Goal: Task Accomplishment & Management: Use online tool/utility

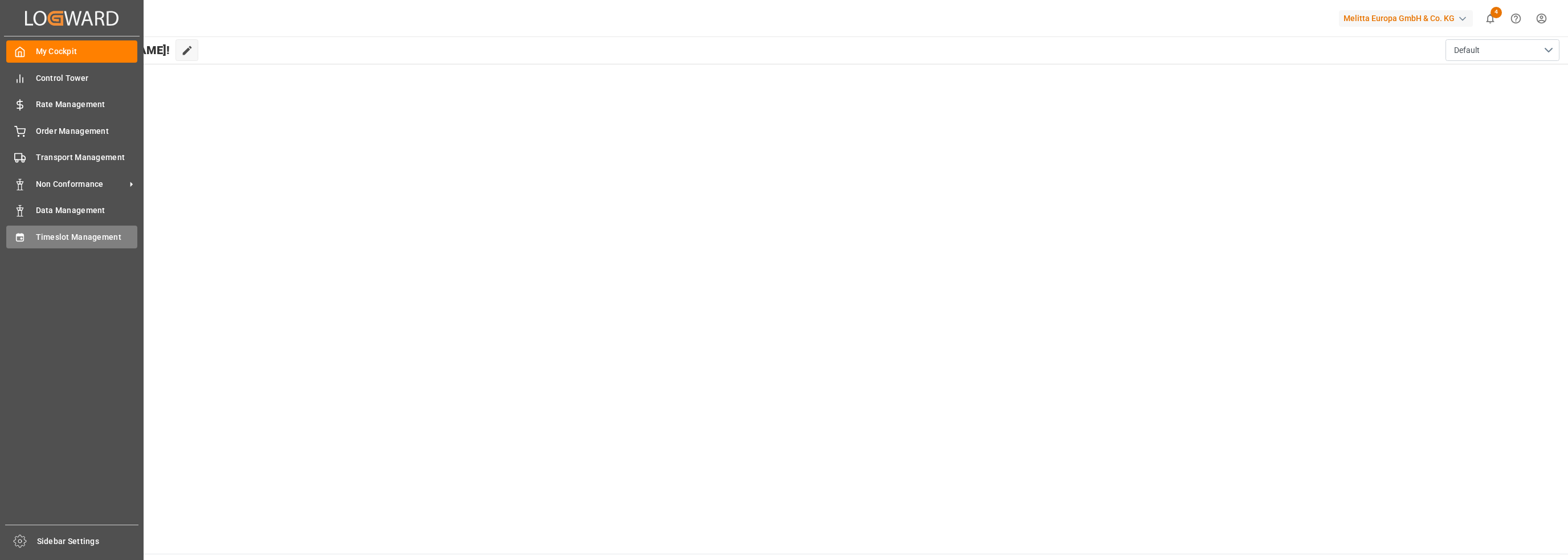
click at [52, 235] on span "Timeslot Management" at bounding box center [87, 237] width 102 height 12
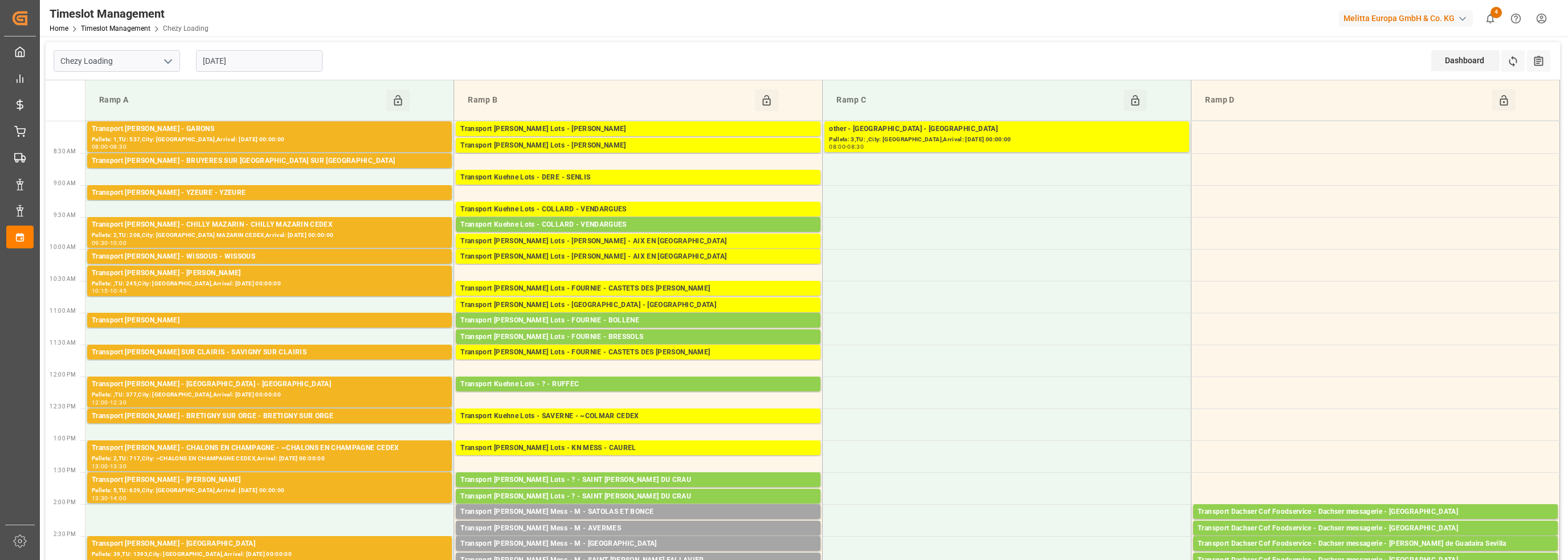
click at [164, 60] on polyline "open menu" at bounding box center [168, 61] width 7 height 3
click at [132, 114] on div "Chezy Unloading" at bounding box center [117, 111] width 125 height 26
type input "Chezy Unloading"
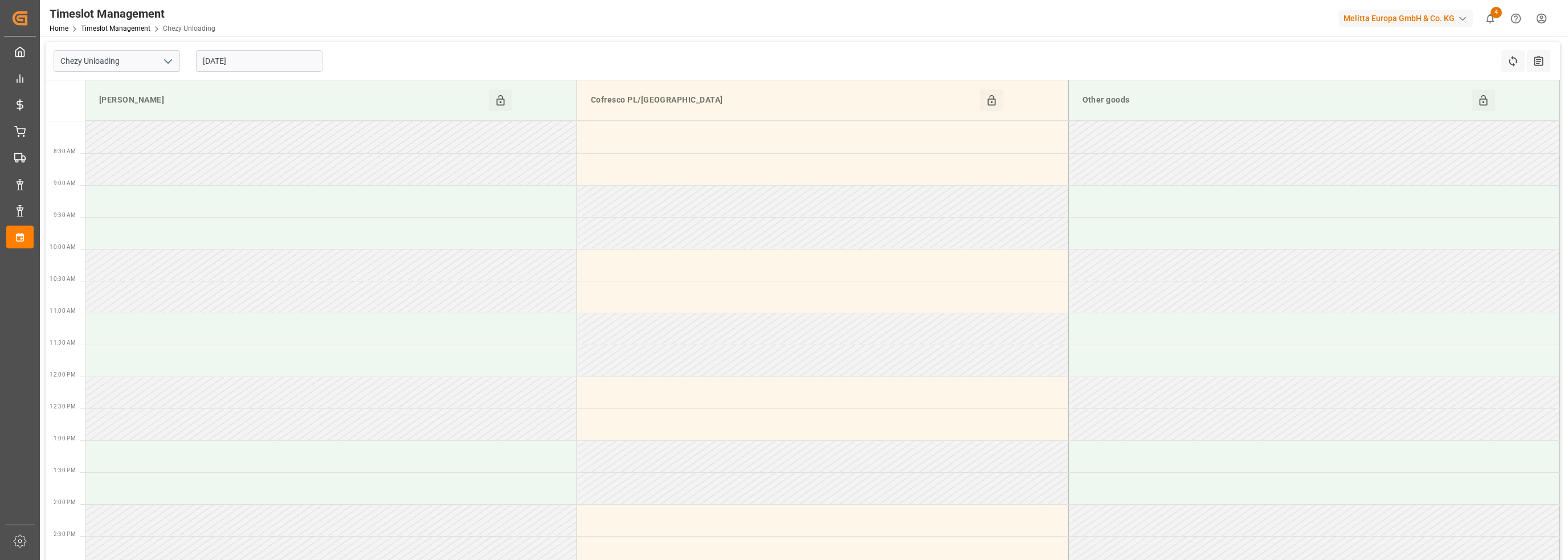
click at [253, 65] on input "[DATE]" at bounding box center [259, 61] width 127 height 22
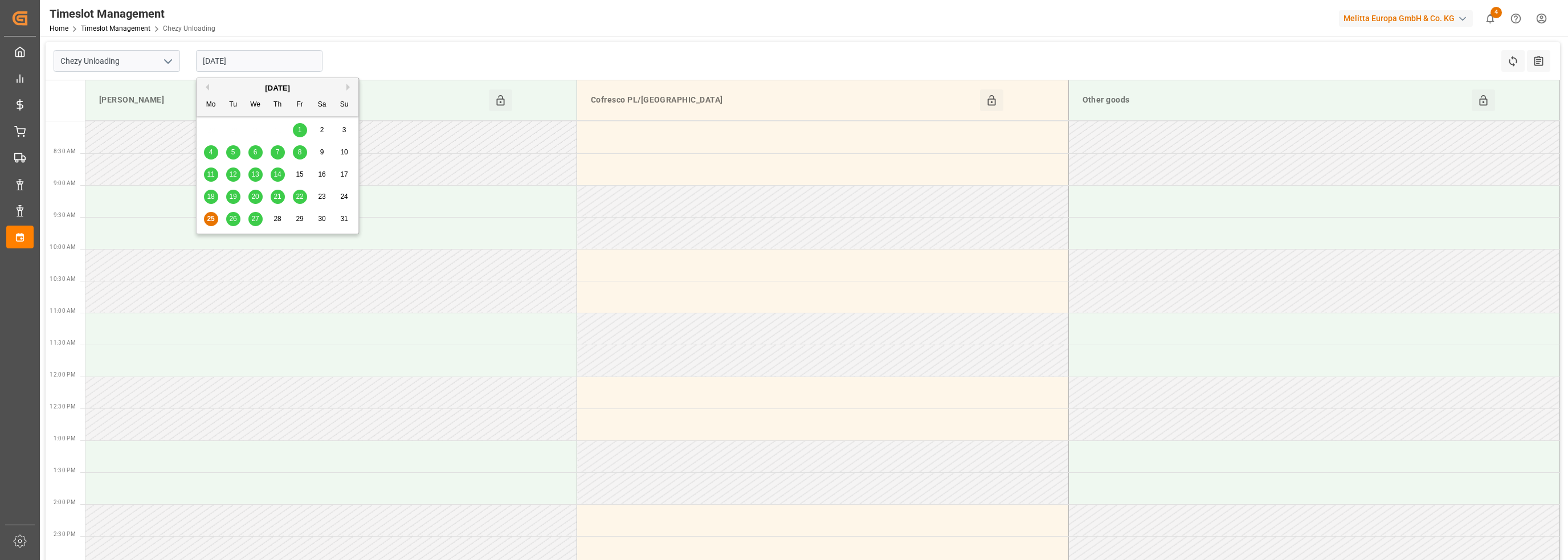
click at [231, 222] on span "26" at bounding box center [233, 218] width 8 height 8
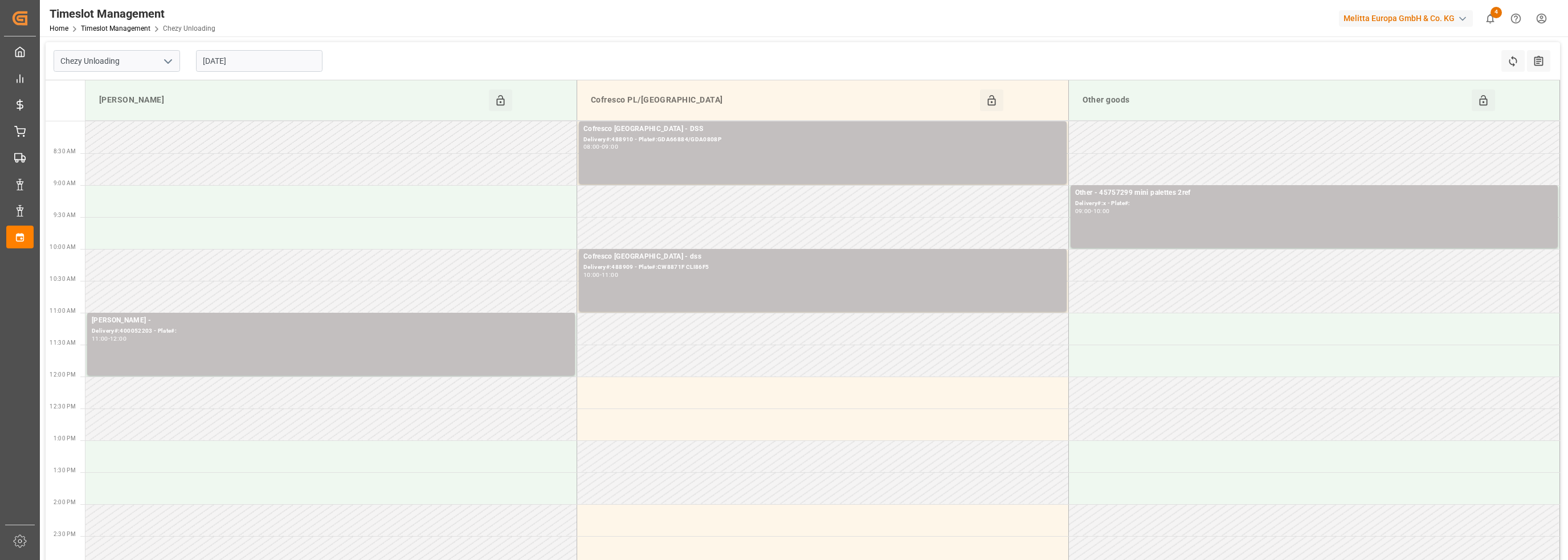
click at [224, 65] on input "[DATE]" at bounding box center [259, 61] width 127 height 22
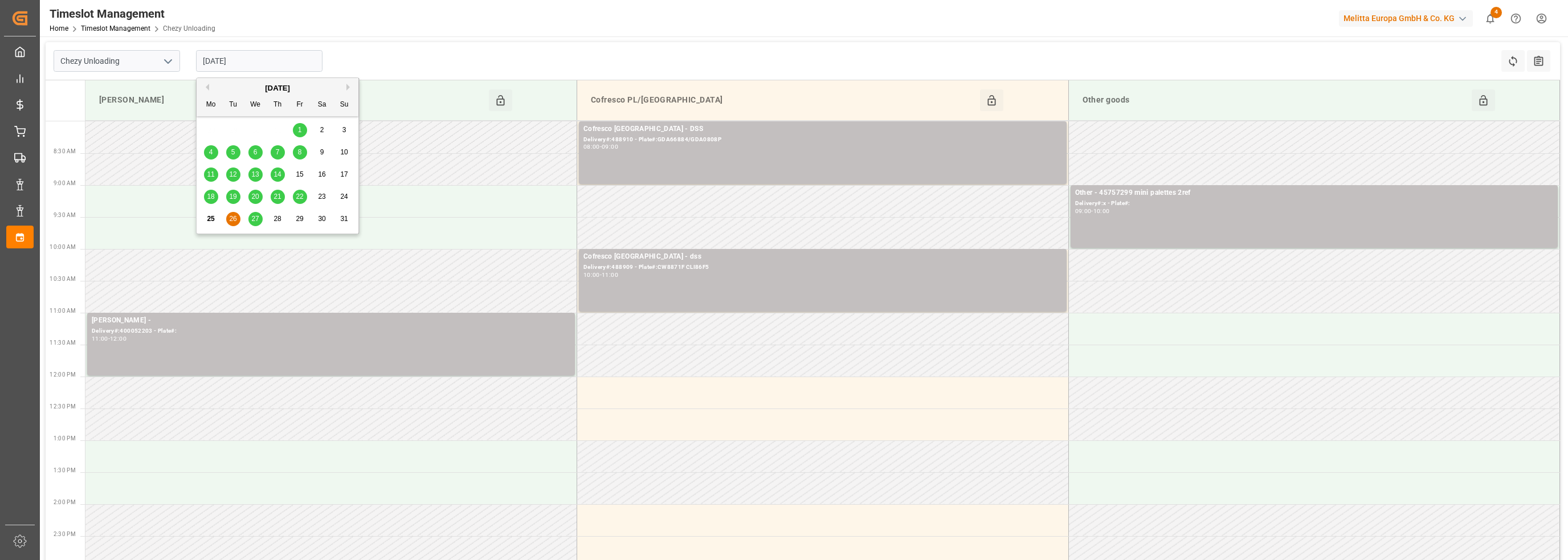
click at [210, 220] on span "25" at bounding box center [210, 218] width 8 height 8
type input "[DATE]"
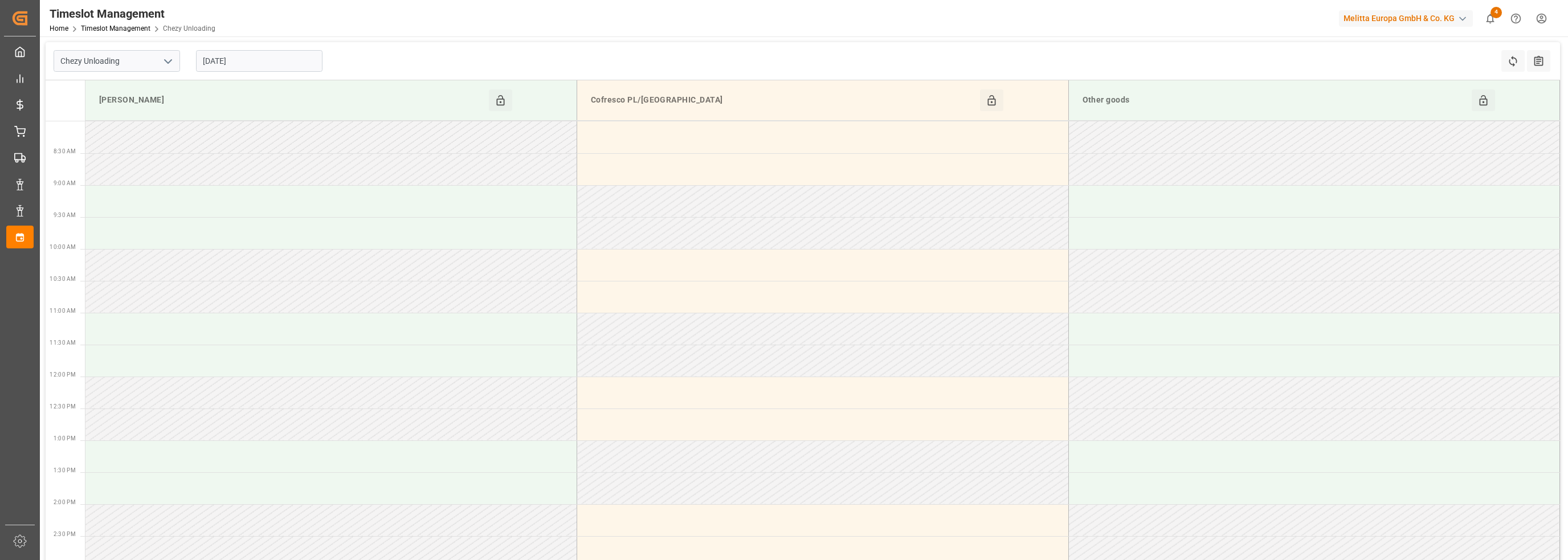
click at [163, 63] on icon "open menu" at bounding box center [168, 61] width 14 height 14
click at [147, 85] on div "Chezy Loading" at bounding box center [117, 86] width 125 height 26
type input "Chezy Loading"
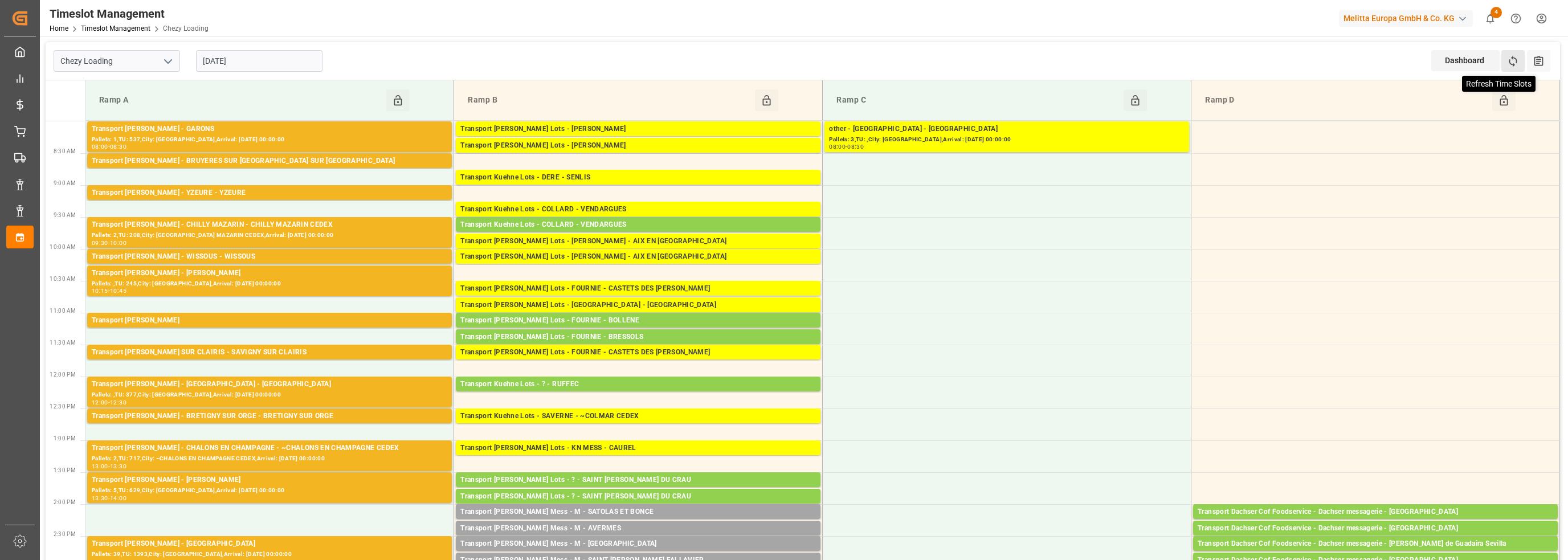
click at [1516, 61] on icon at bounding box center [1513, 61] width 12 height 12
